Goal: Information Seeking & Learning: Learn about a topic

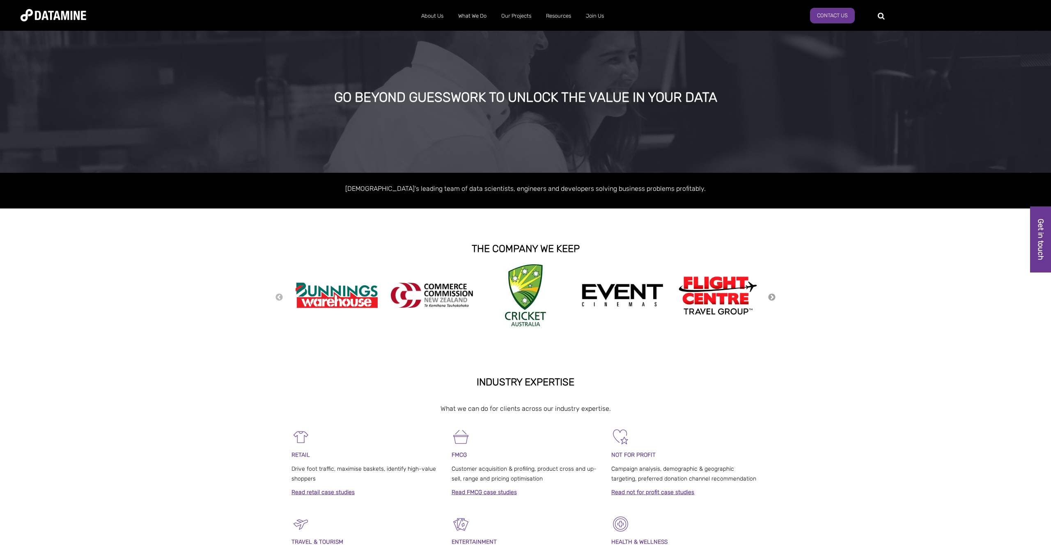
click at [773, 296] on button "Next" at bounding box center [772, 297] width 8 height 9
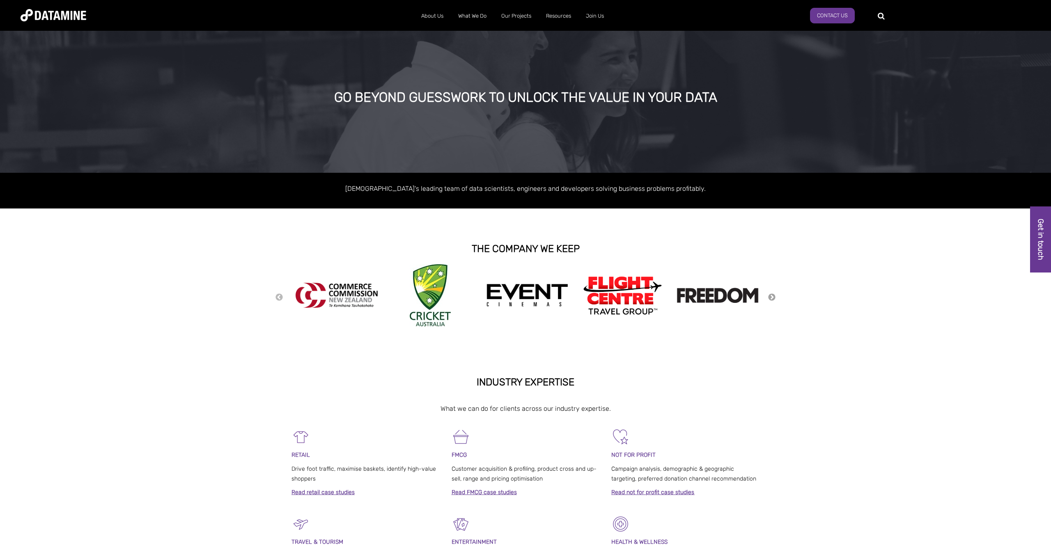
click at [773, 296] on button "Next" at bounding box center [772, 297] width 8 height 9
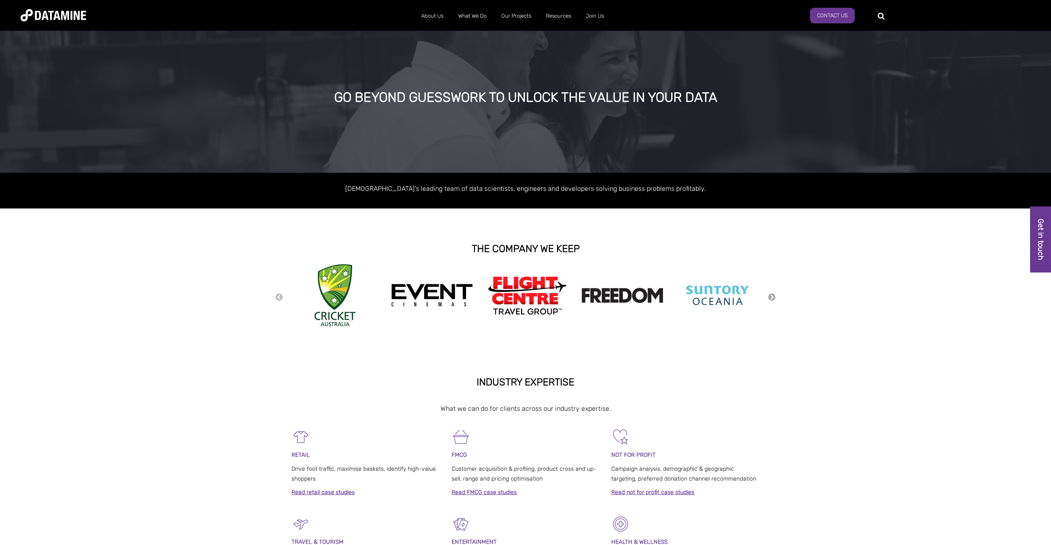
click at [773, 296] on button "Next" at bounding box center [772, 297] width 8 height 9
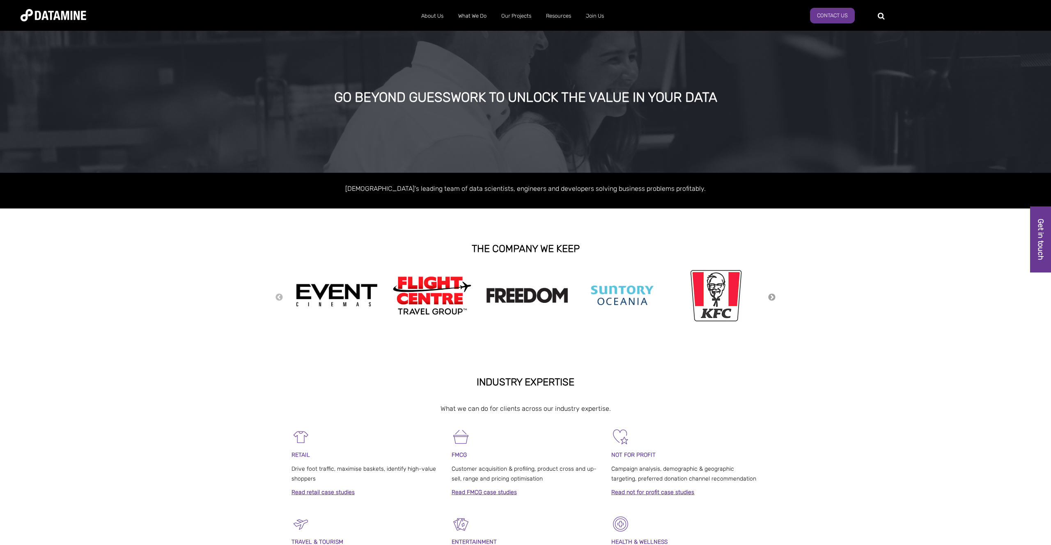
click at [773, 296] on button "Next" at bounding box center [772, 297] width 8 height 9
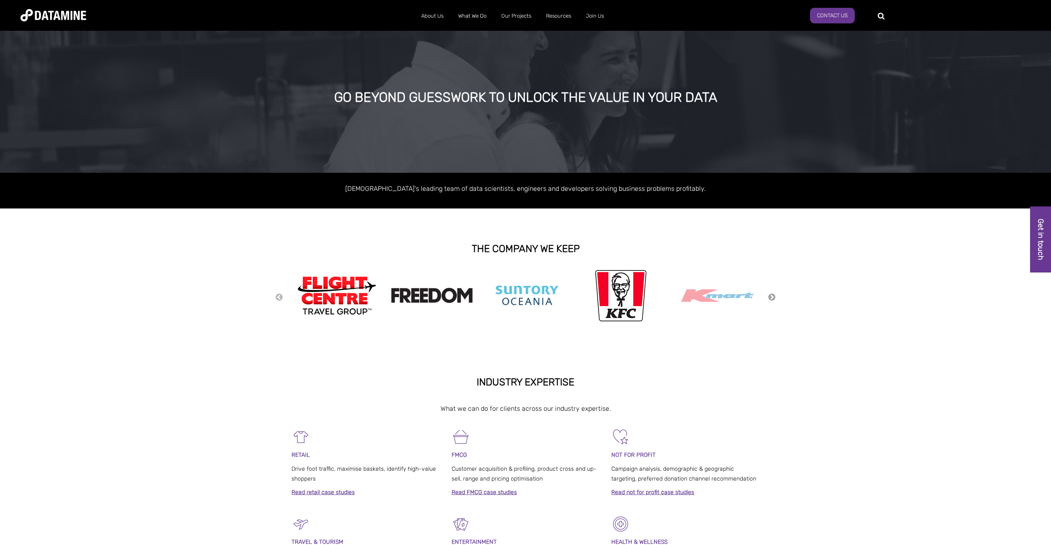
click at [773, 296] on button "Next" at bounding box center [772, 297] width 8 height 9
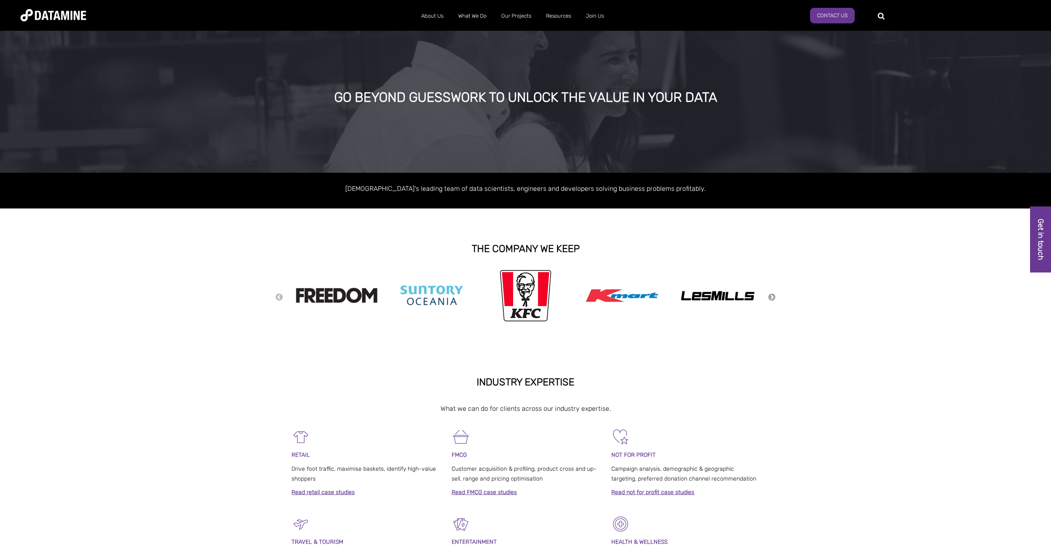
click at [772, 296] on button "Next" at bounding box center [772, 297] width 8 height 9
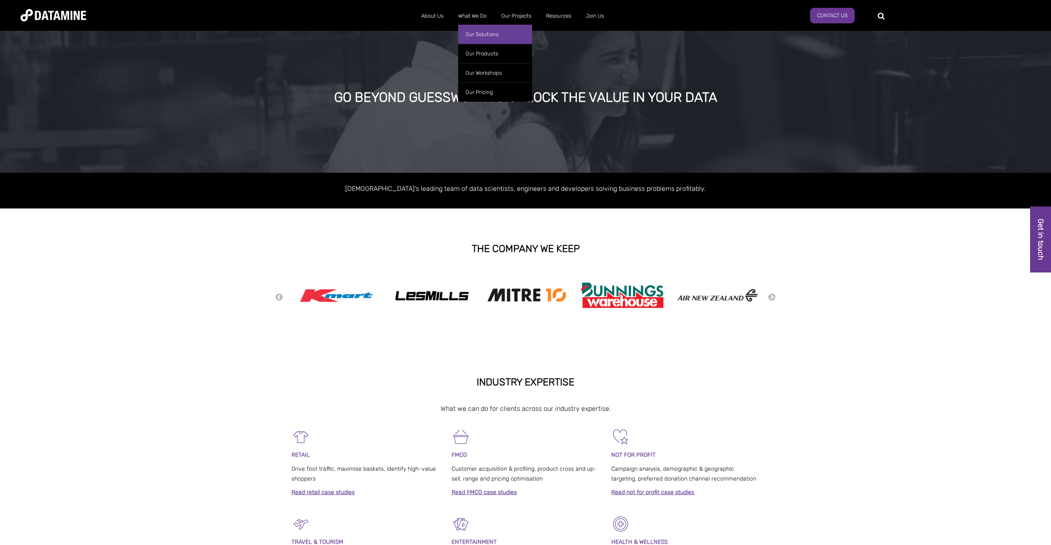
click at [475, 34] on link "Our Solutions" at bounding box center [495, 34] width 74 height 19
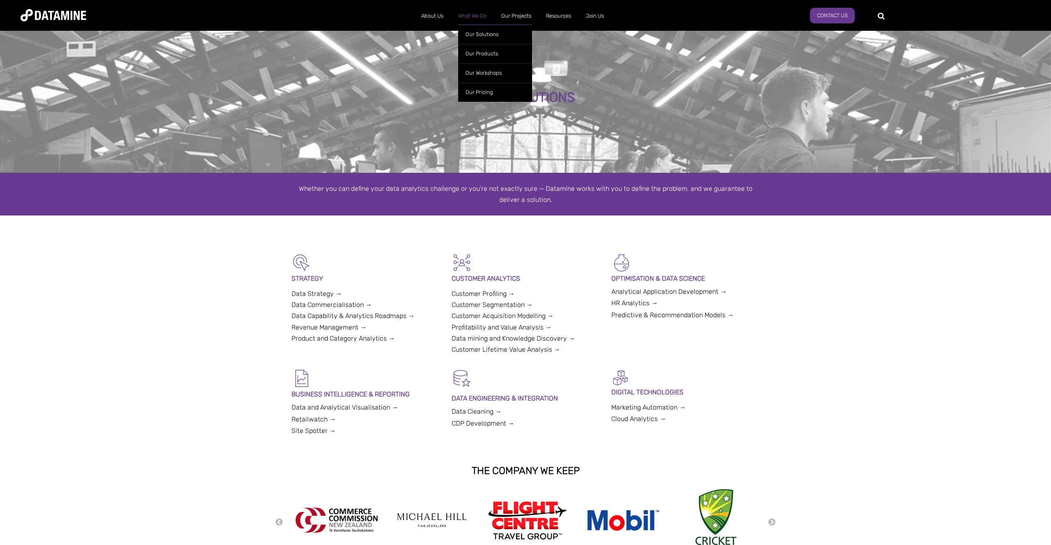
click at [473, 16] on link "What We Do" at bounding box center [472, 15] width 43 height 21
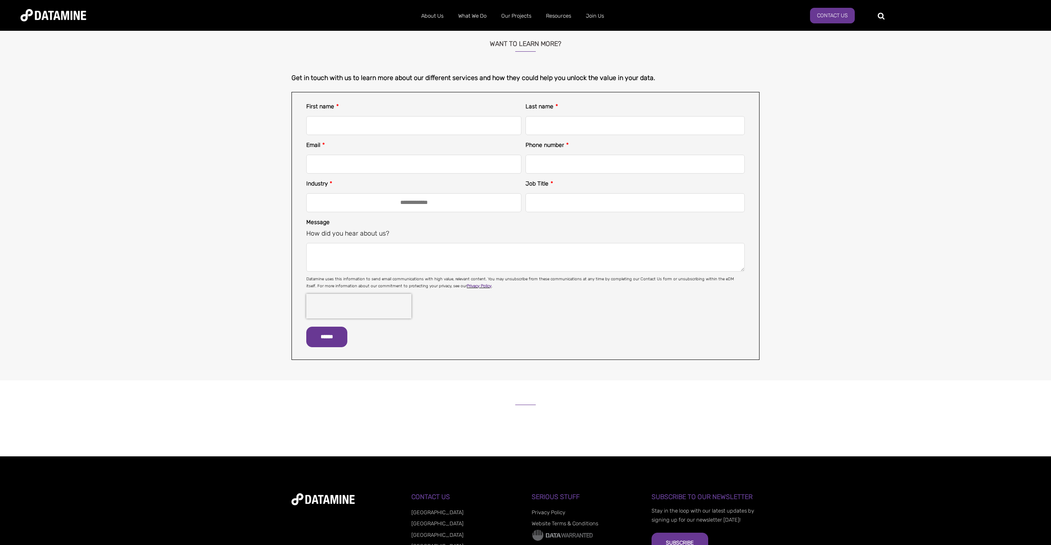
scroll to position [462, 0]
